Goal: Task Accomplishment & Management: Manage account settings

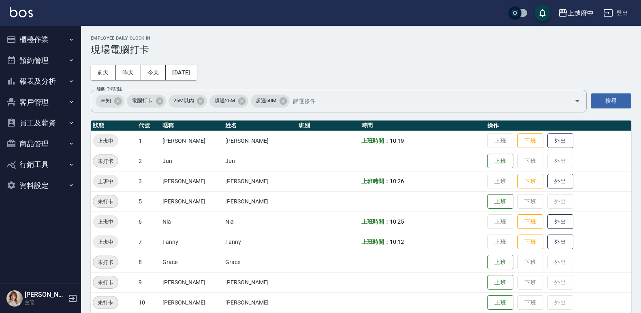
scroll to position [162, 0]
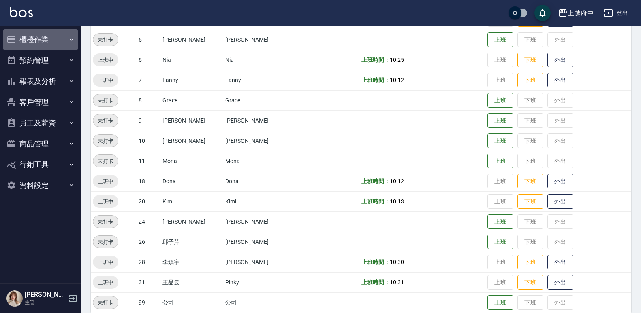
click at [37, 35] on button "櫃檯作業" at bounding box center [40, 39] width 75 height 21
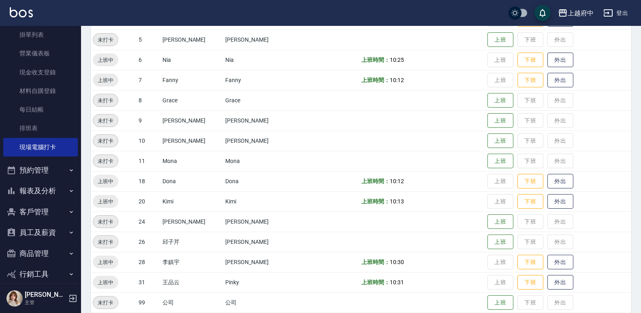
scroll to position [97, 0]
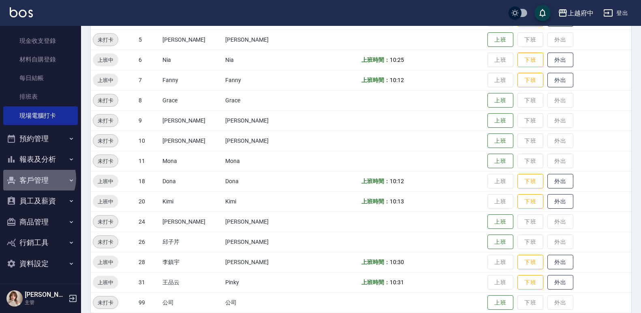
click at [35, 179] on button "客戶管理" at bounding box center [40, 180] width 75 height 21
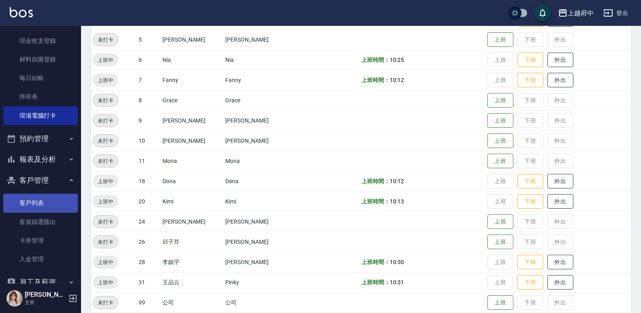
click at [28, 199] on link "客戶列表" at bounding box center [40, 203] width 75 height 19
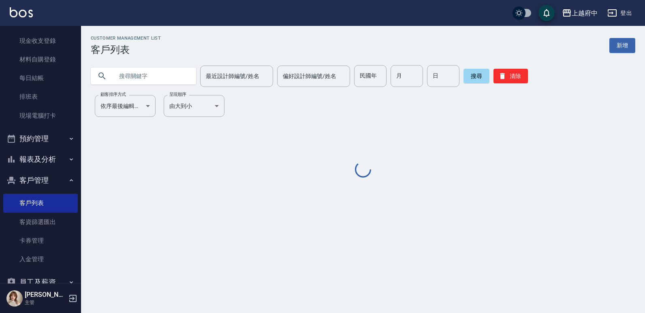
click at [135, 78] on input "text" at bounding box center [151, 76] width 76 height 22
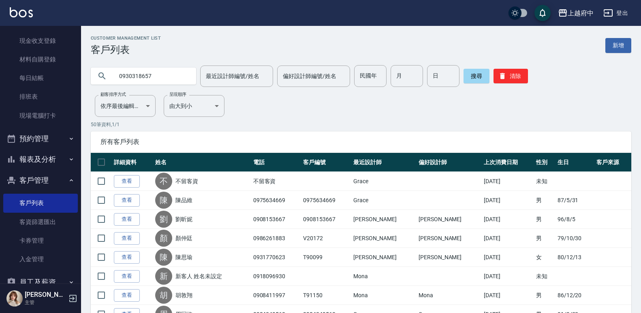
type input "0930318657"
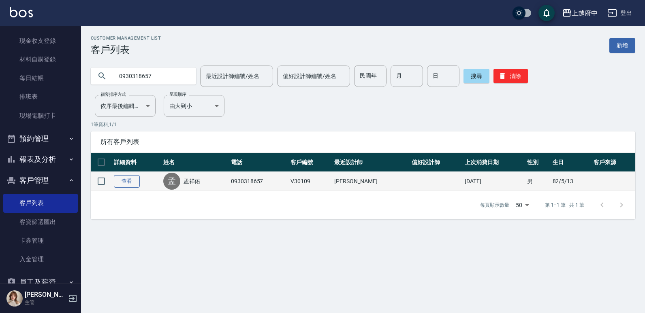
click at [130, 183] on link "查看" at bounding box center [127, 181] width 26 height 13
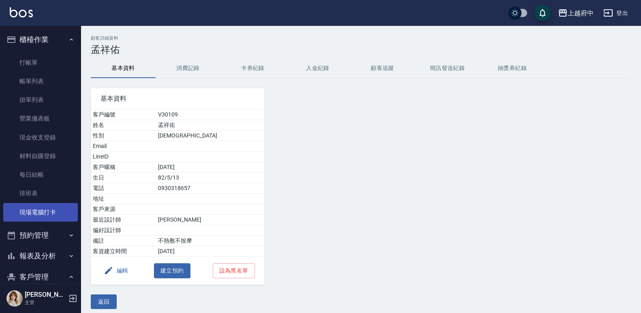
click at [48, 208] on link "現場電腦打卡" at bounding box center [40, 212] width 75 height 19
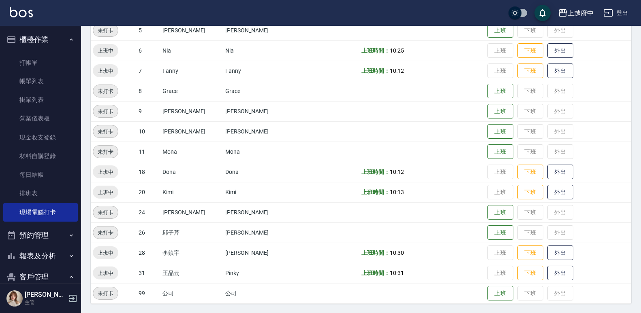
scroll to position [172, 0]
click at [553, 274] on button "外出" at bounding box center [560, 273] width 26 height 14
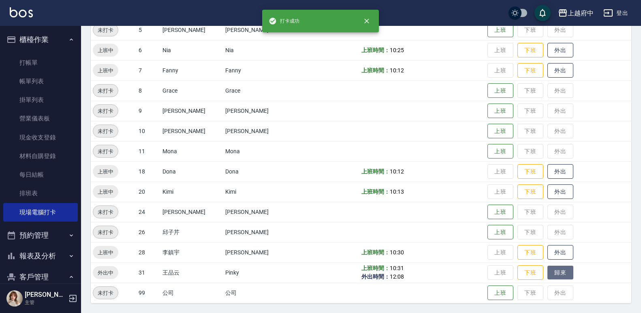
click at [553, 274] on button "歸來" at bounding box center [560, 273] width 26 height 14
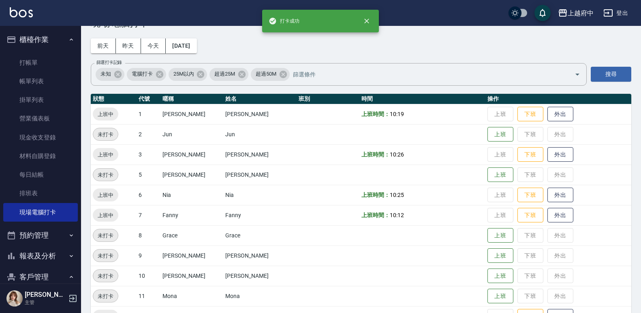
scroll to position [0, 0]
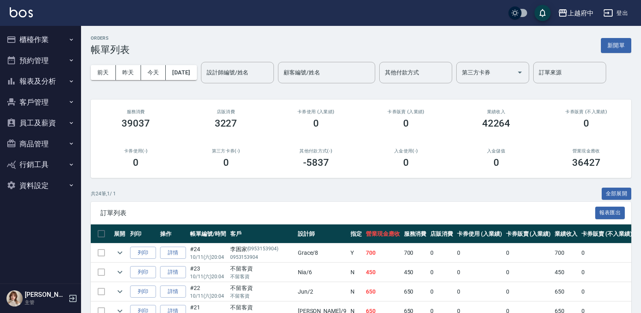
click at [55, 33] on button "櫃檯作業" at bounding box center [40, 39] width 75 height 21
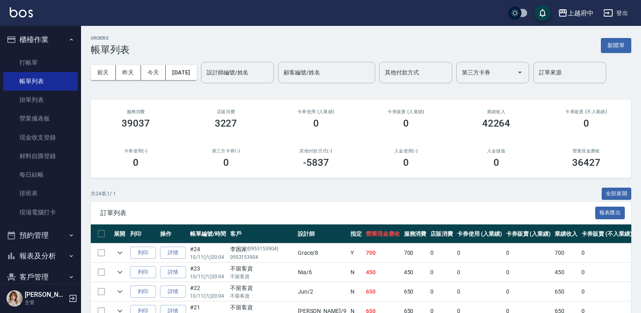
scroll to position [97, 0]
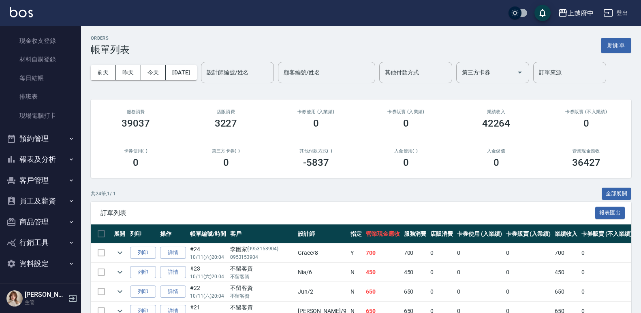
drag, startPoint x: 47, startPoint y: 116, endPoint x: 89, endPoint y: 154, distance: 56.8
click at [47, 116] on link "現場電腦打卡" at bounding box center [40, 115] width 75 height 19
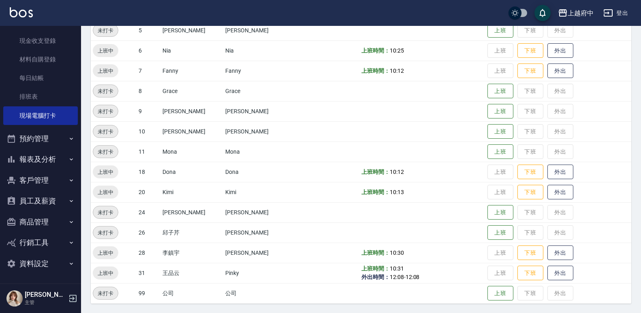
scroll to position [172, 0]
click at [547, 247] on button "外出" at bounding box center [560, 253] width 26 height 14
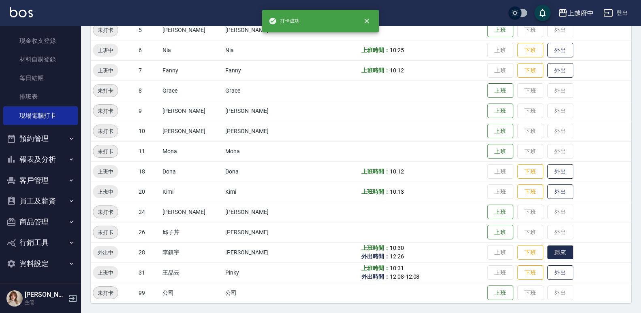
click at [547, 247] on button "歸來" at bounding box center [560, 253] width 26 height 14
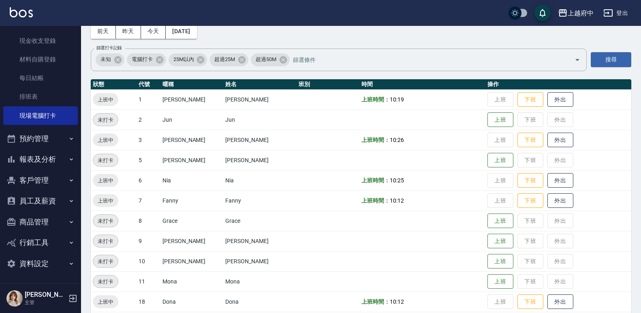
scroll to position [0, 0]
